Goal: Register for event/course

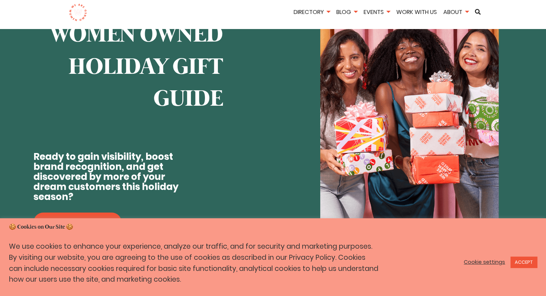
scroll to position [251, 0]
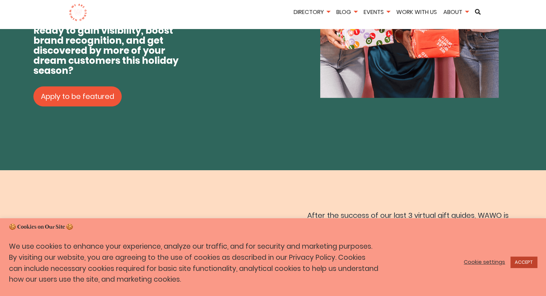
click at [527, 263] on link "ACCEPT" at bounding box center [523, 262] width 27 height 11
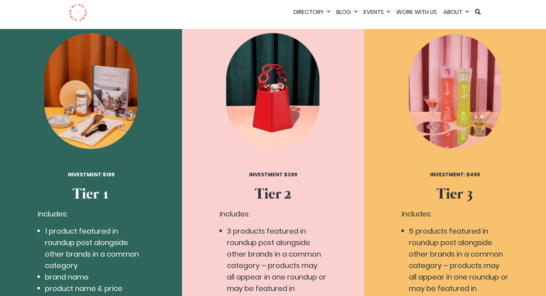
scroll to position [1220, 0]
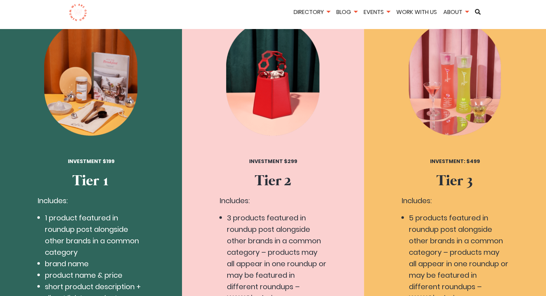
click at [3, 154] on div "Investment $199 Tier 1 Includes: 1 product featured in roundup post alongside o…" at bounding box center [91, 234] width 182 height 484
drag, startPoint x: 5, startPoint y: 198, endPoint x: 6, endPoint y: 184, distance: 14.7
click at [4, 196] on div "Investment $199 Tier 1 Includes: 1 product featured in roundup post alongside o…" at bounding box center [91, 234] width 182 height 484
click at [9, 182] on div "Investment $199 Tier 1 Includes: 1 product featured in roundup post alongside o…" at bounding box center [91, 234] width 182 height 484
click at [13, 204] on div "Investment $199 Tier 1 Includes: 1 product featured in roundup post alongside o…" at bounding box center [91, 234] width 182 height 484
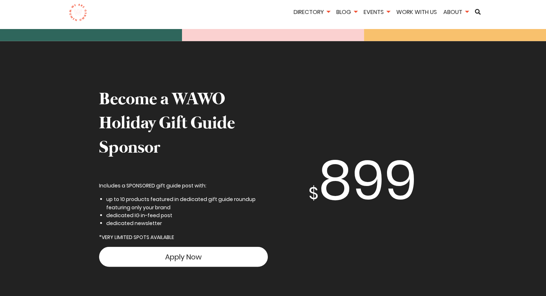
scroll to position [1651, 0]
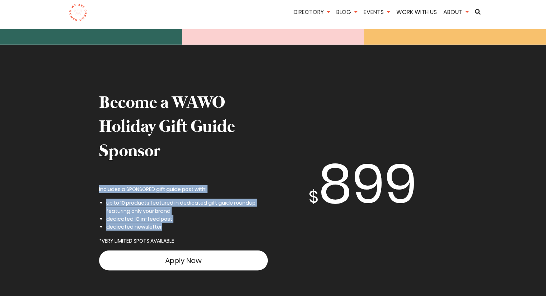
drag, startPoint x: 170, startPoint y: 179, endPoint x: 103, endPoint y: 149, distance: 73.9
click at [98, 138] on div "Become a WAWO Holiday Gift Guide Sponsor Includes a SPONSORED gift guide post w…" at bounding box center [273, 184] width 359 height 185
copy div "Includes a SPONSORED gift guide post with: up to 10 products featured in dedica…"
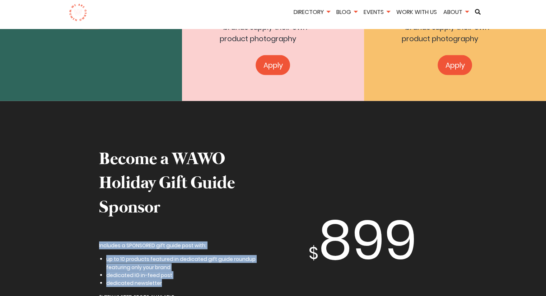
scroll to position [1615, 0]
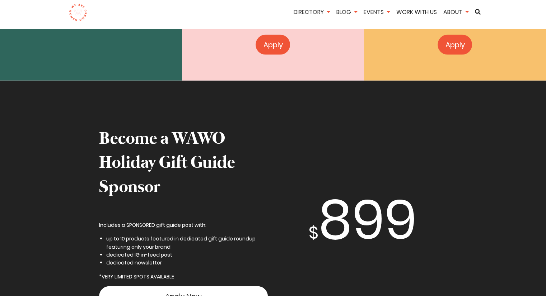
click at [291, 180] on div "$ 899" at bounding box center [363, 220] width 169 height 81
click at [331, 182] on span "899" at bounding box center [367, 220] width 98 height 76
click at [319, 182] on span "899" at bounding box center [367, 220] width 98 height 76
drag, startPoint x: 33, startPoint y: 190, endPoint x: 36, endPoint y: 234, distance: 44.9
click at [33, 191] on section "Become a WAWO Holiday Gift Guide Sponsor Includes a SPONSORED gift guide post w…" at bounding box center [273, 220] width 546 height 279
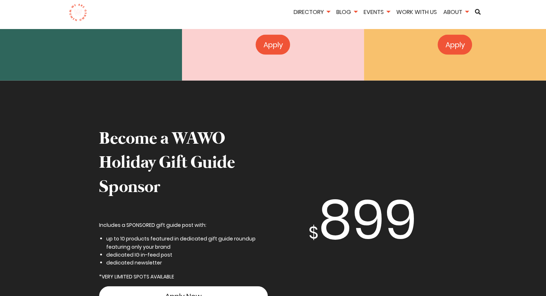
drag, startPoint x: 36, startPoint y: 234, endPoint x: 34, endPoint y: 224, distance: 10.8
click at [34, 229] on section "Become a WAWO Holiday Gift Guide Sponsor Includes a SPONSORED gift guide post w…" at bounding box center [273, 220] width 546 height 279
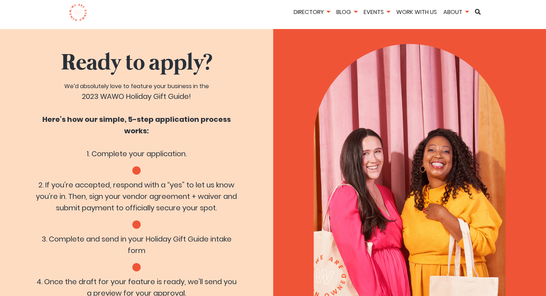
scroll to position [1974, 0]
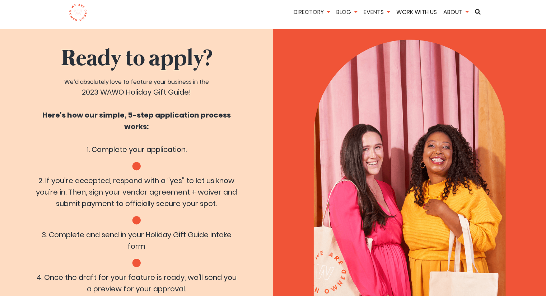
drag, startPoint x: 14, startPoint y: 162, endPoint x: 15, endPoint y: 196, distance: 33.8
click at [14, 165] on div "Ready to apply? We’d absolutely love to feature your business in the 2023 WAWO …" at bounding box center [136, 190] width 273 height 380
drag, startPoint x: 15, startPoint y: 196, endPoint x: 14, endPoint y: 190, distance: 6.2
click at [14, 195] on div "Ready to apply? We’d absolutely love to feature your business in the 2023 WAWO …" at bounding box center [136, 190] width 273 height 380
click at [14, 190] on div "Ready to apply? We’d absolutely love to feature your business in the 2023 WAWO …" at bounding box center [136, 190] width 273 height 380
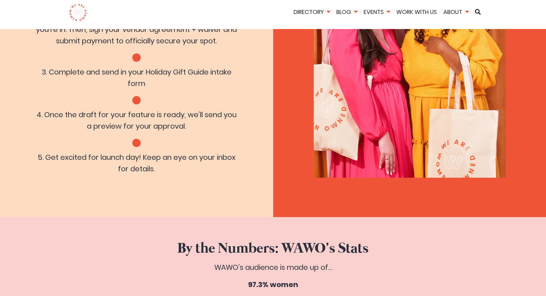
scroll to position [2046, 0]
